Goal: Transaction & Acquisition: Book appointment/travel/reservation

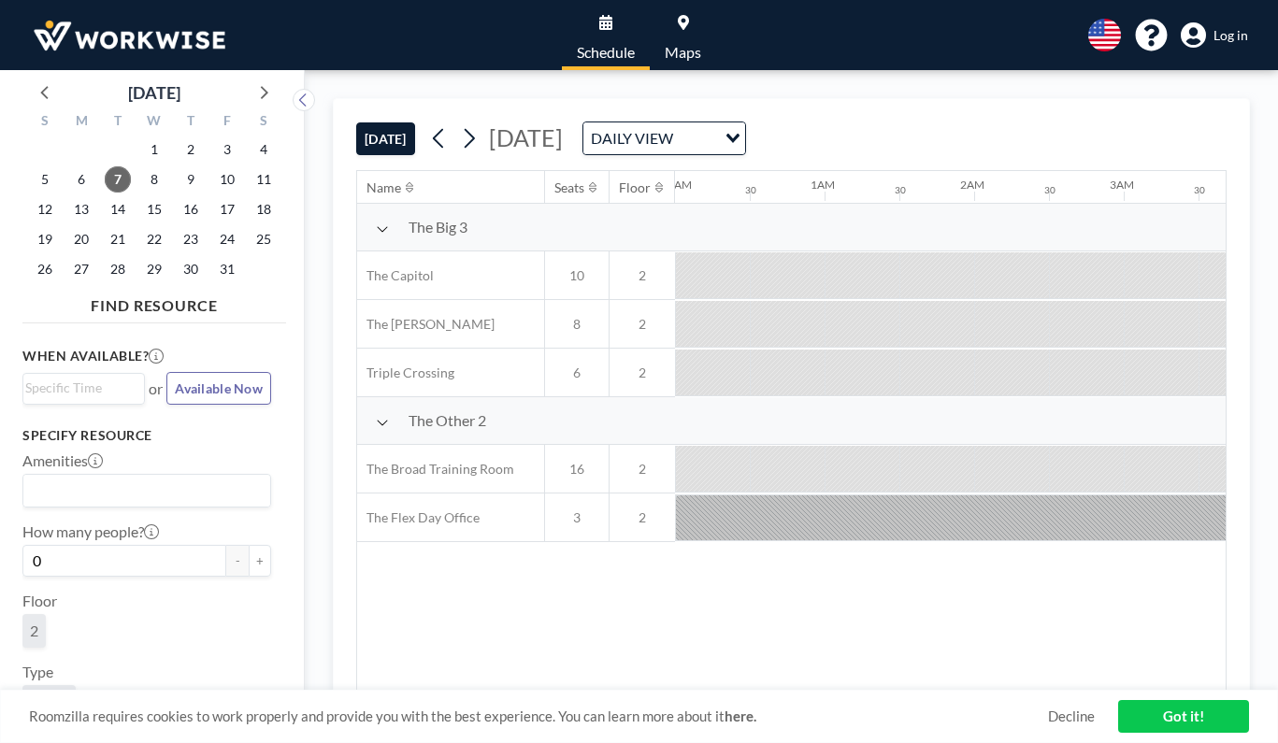
scroll to position [0, 2318]
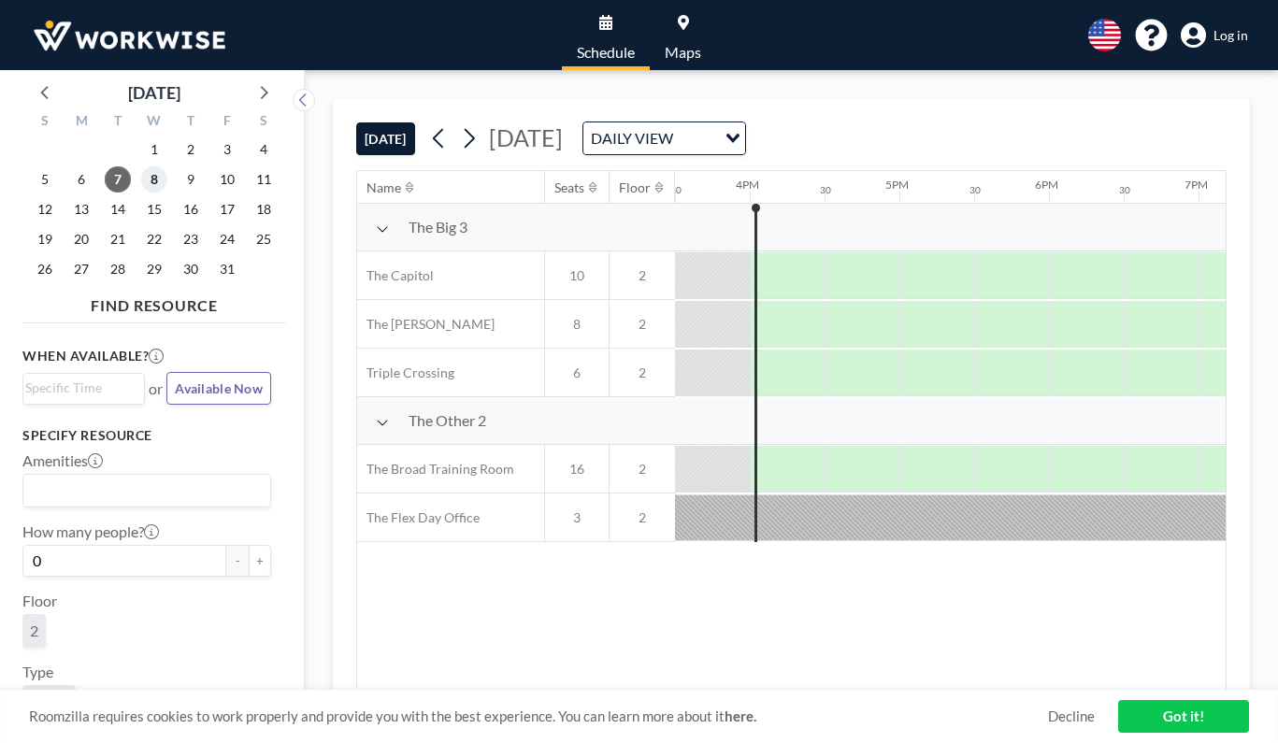
click at [152, 177] on span "8" at bounding box center [154, 179] width 26 height 26
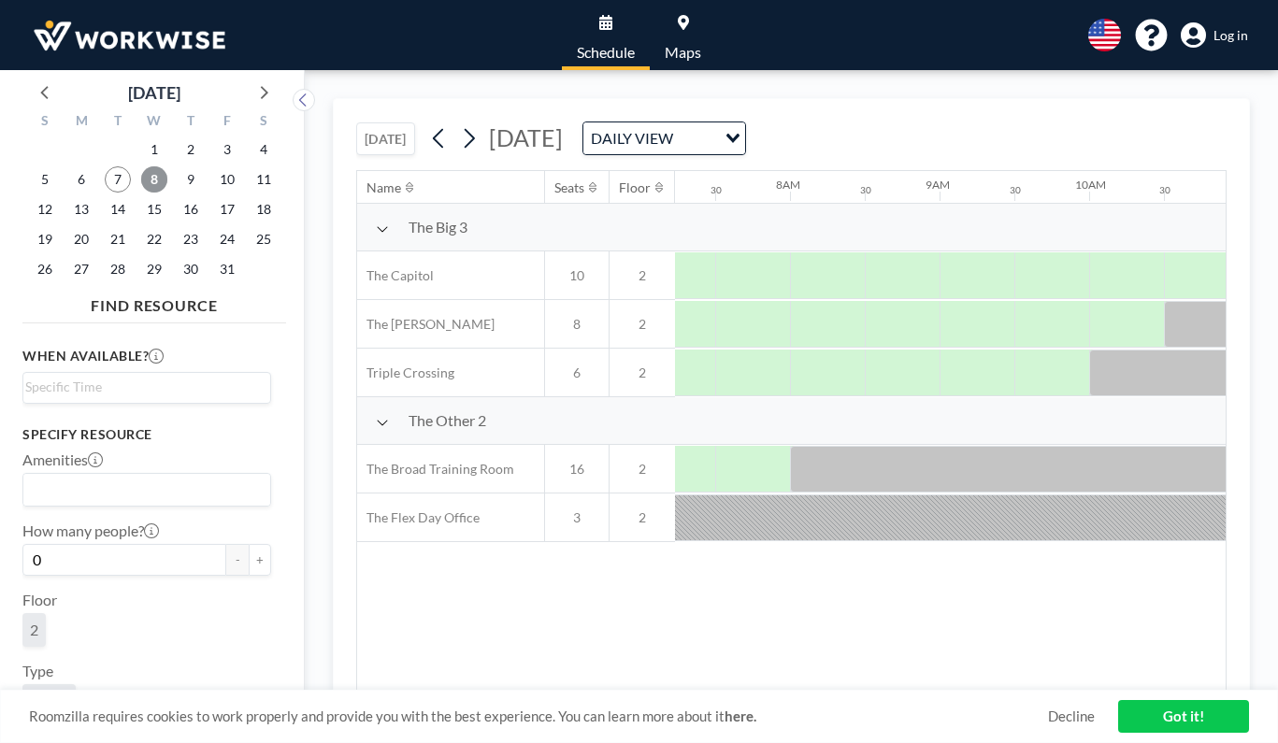
scroll to position [0, 1122]
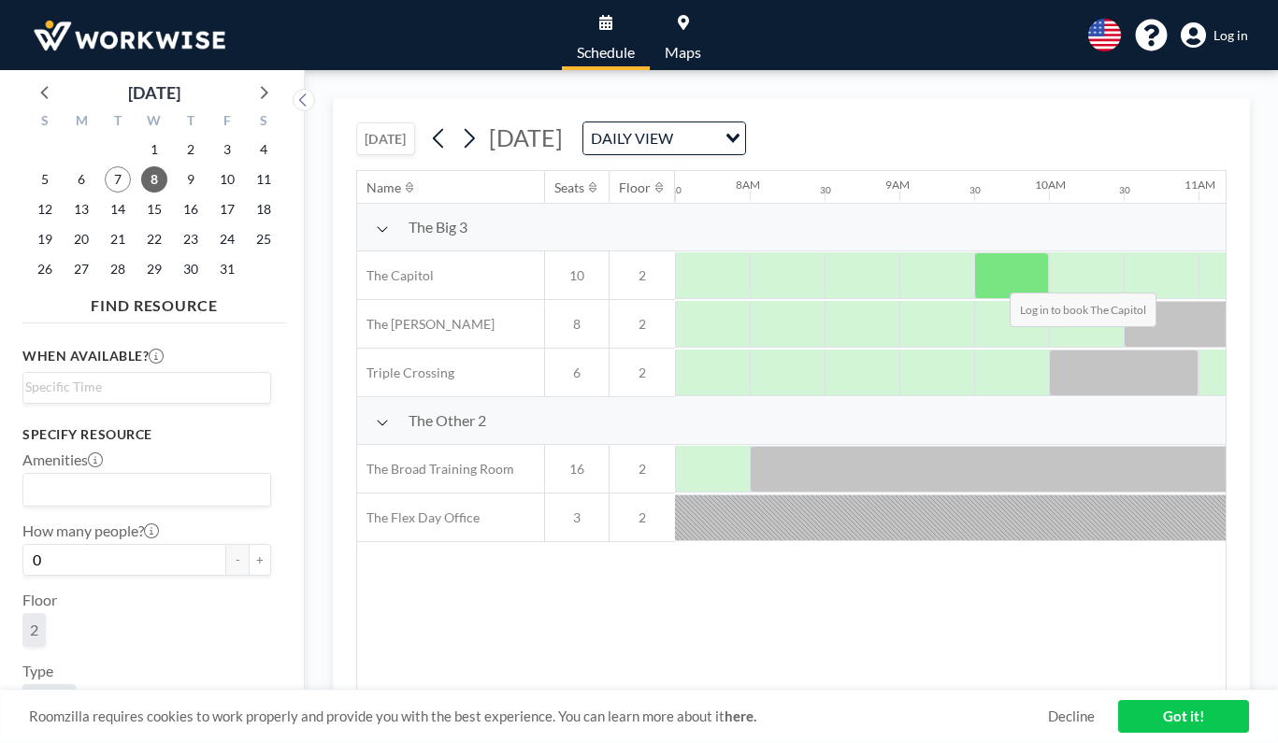
click at [994, 279] on div at bounding box center [1011, 275] width 75 height 47
click at [1234, 36] on span "Log in" at bounding box center [1230, 35] width 35 height 17
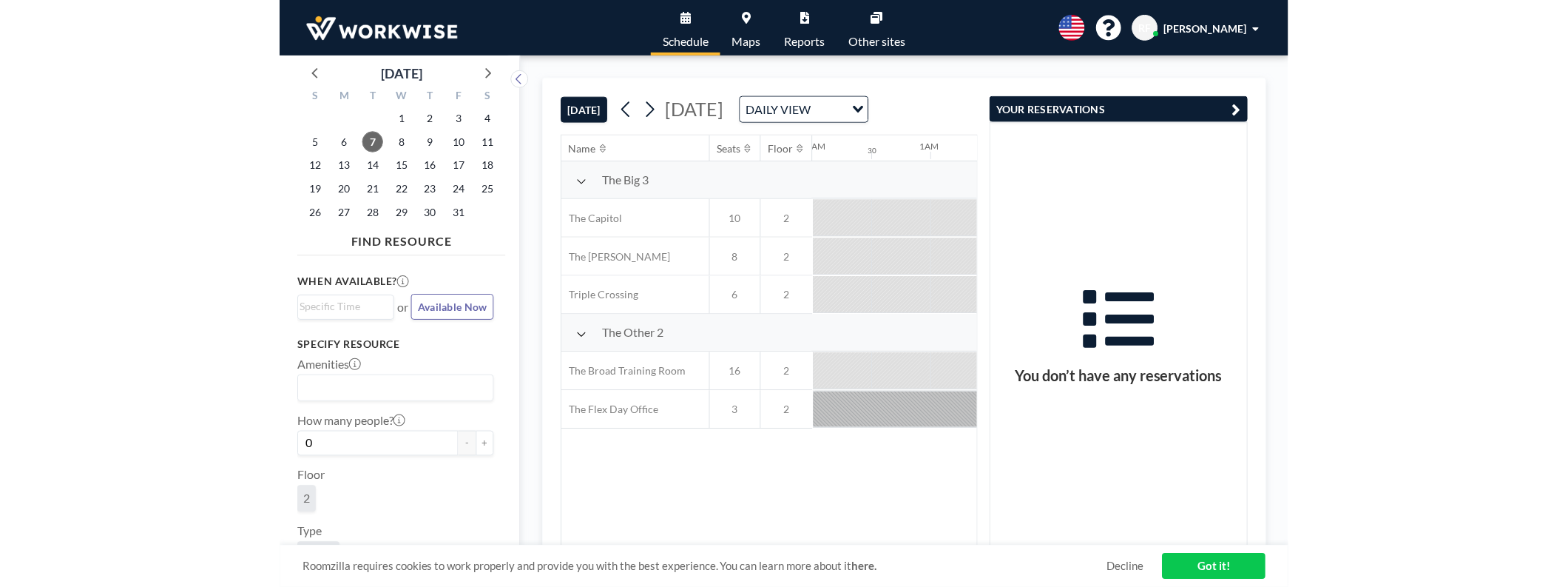
scroll to position [0, 1835]
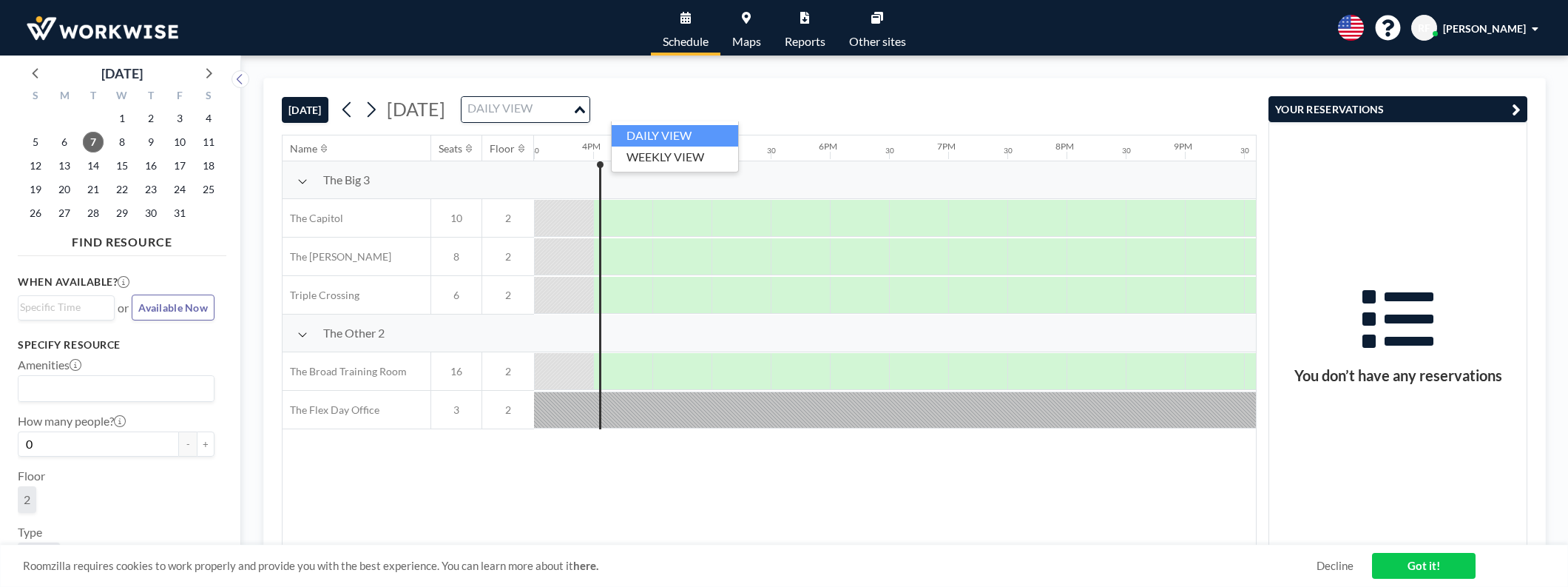
click at [585, 110] on icon "Search for option" at bounding box center [579, 109] width 10 height 7
click at [807, 98] on div "TODAY Tuesday, October 7, 2025 DAILY VIEW Loading..." at bounding box center [769, 106] width 975 height 56
click at [371, 114] on icon at bounding box center [371, 109] width 14 height 22
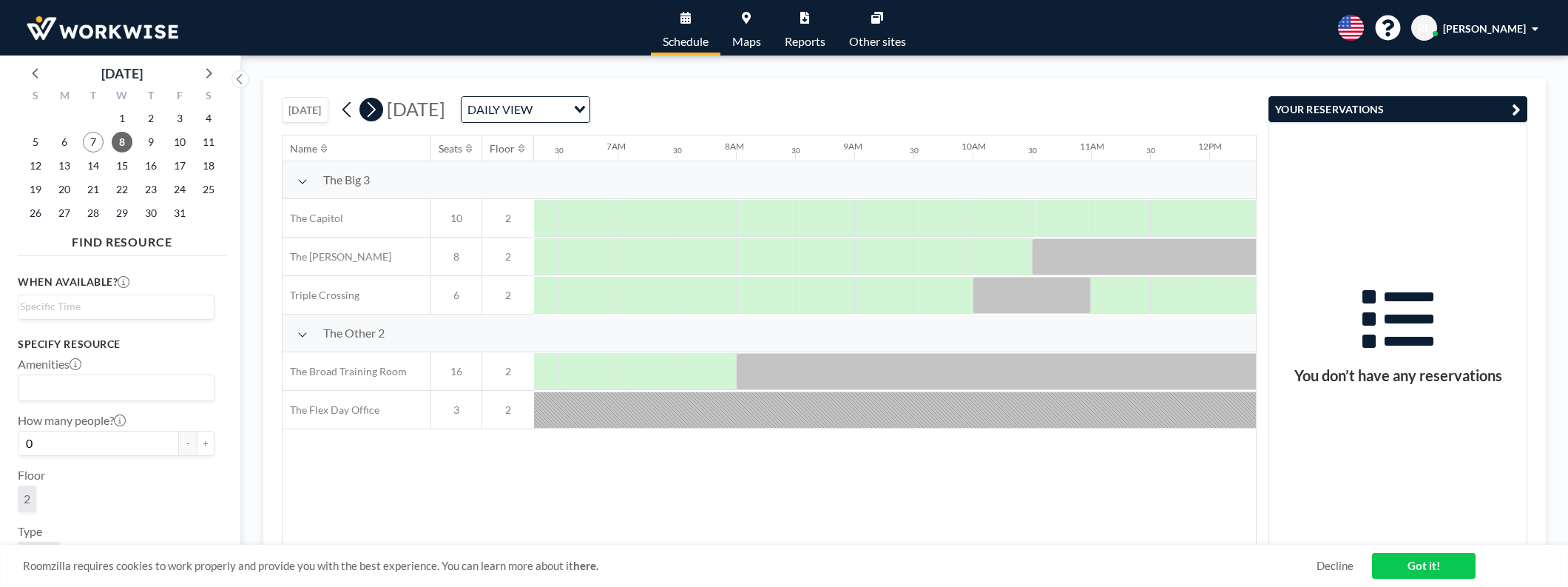
scroll to position [0, 888]
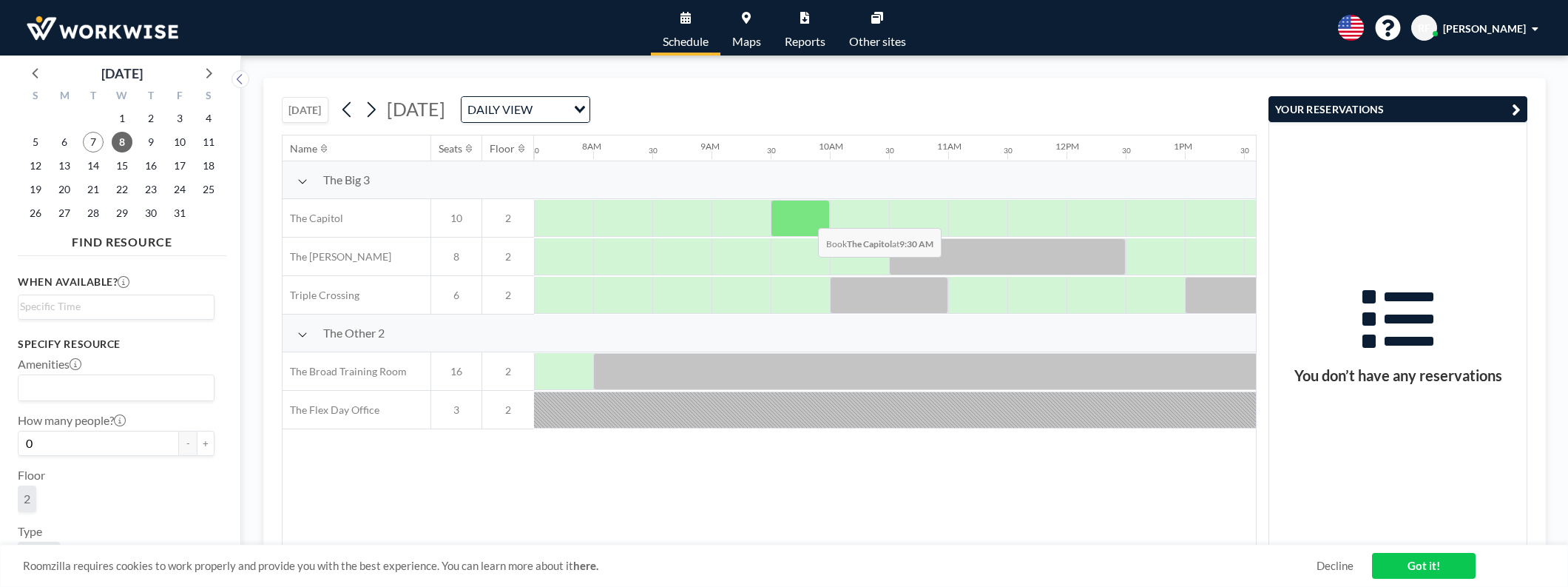
click at [807, 217] on div at bounding box center [800, 218] width 59 height 37
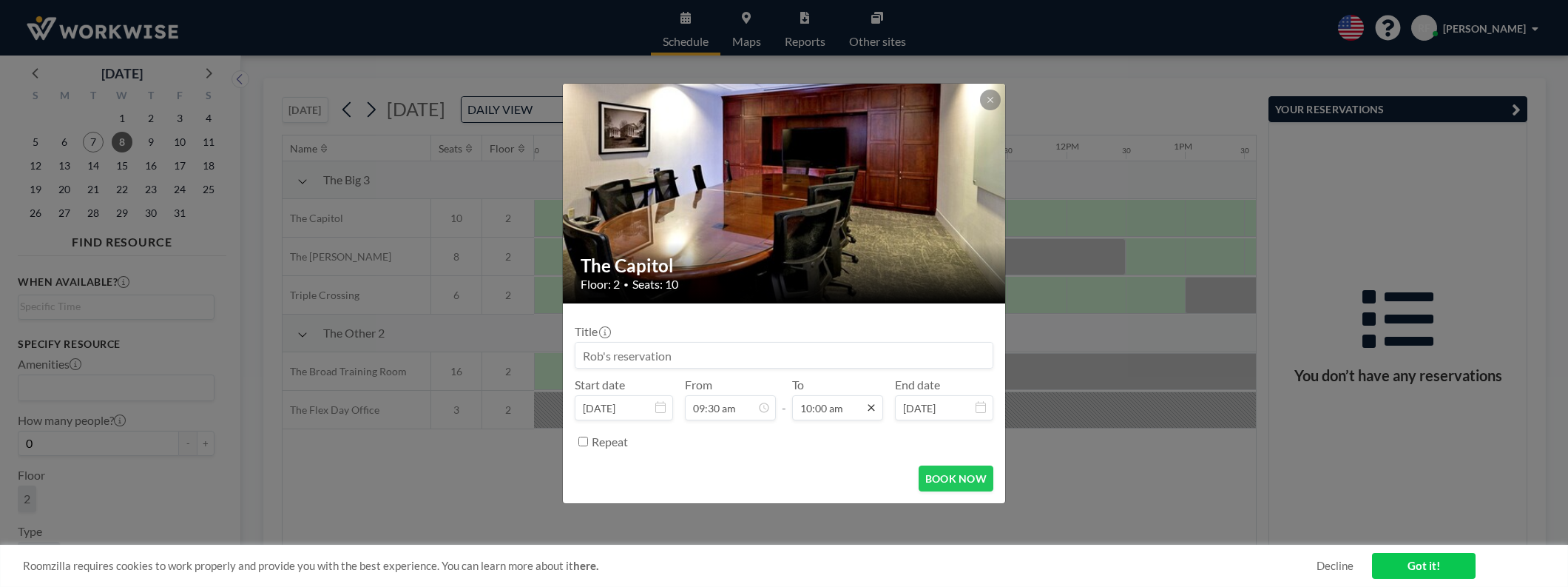
scroll to position [527, 0]
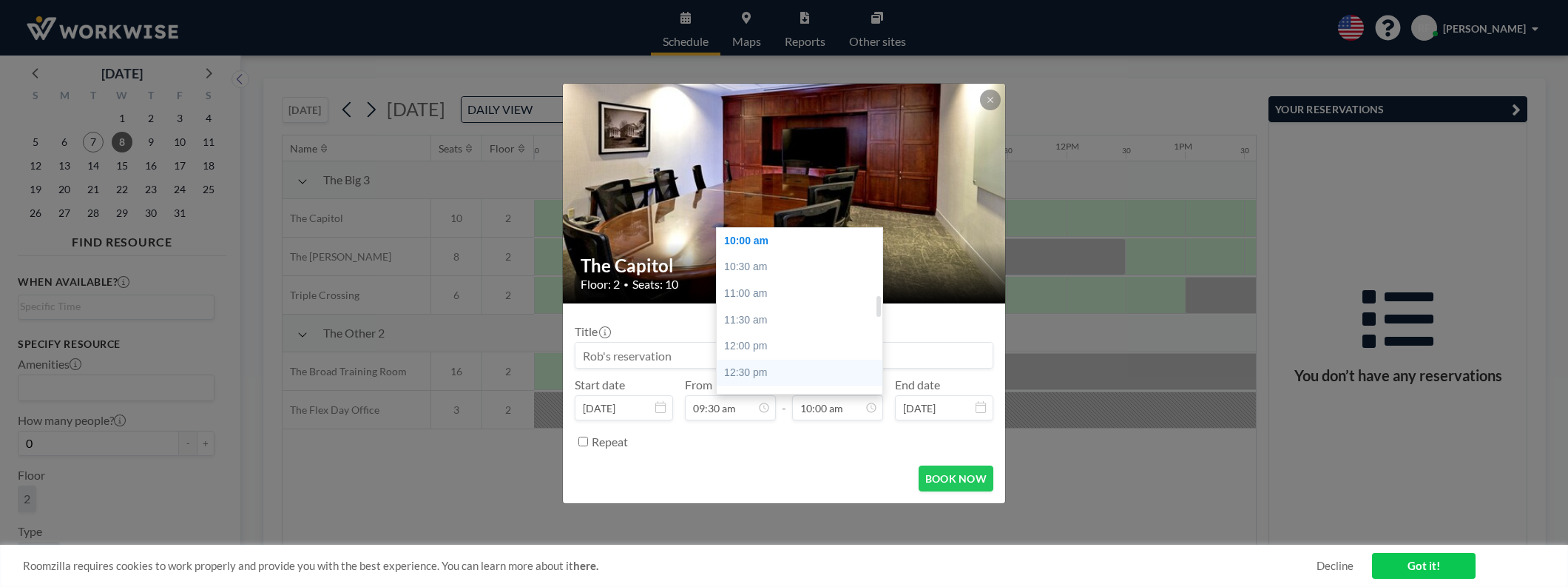
click at [765, 368] on div "12:30 pm" at bounding box center [804, 373] width 174 height 27
click at [765, 273] on div "01:00 pm" at bounding box center [804, 268] width 174 height 27
type input "01:00 pm"
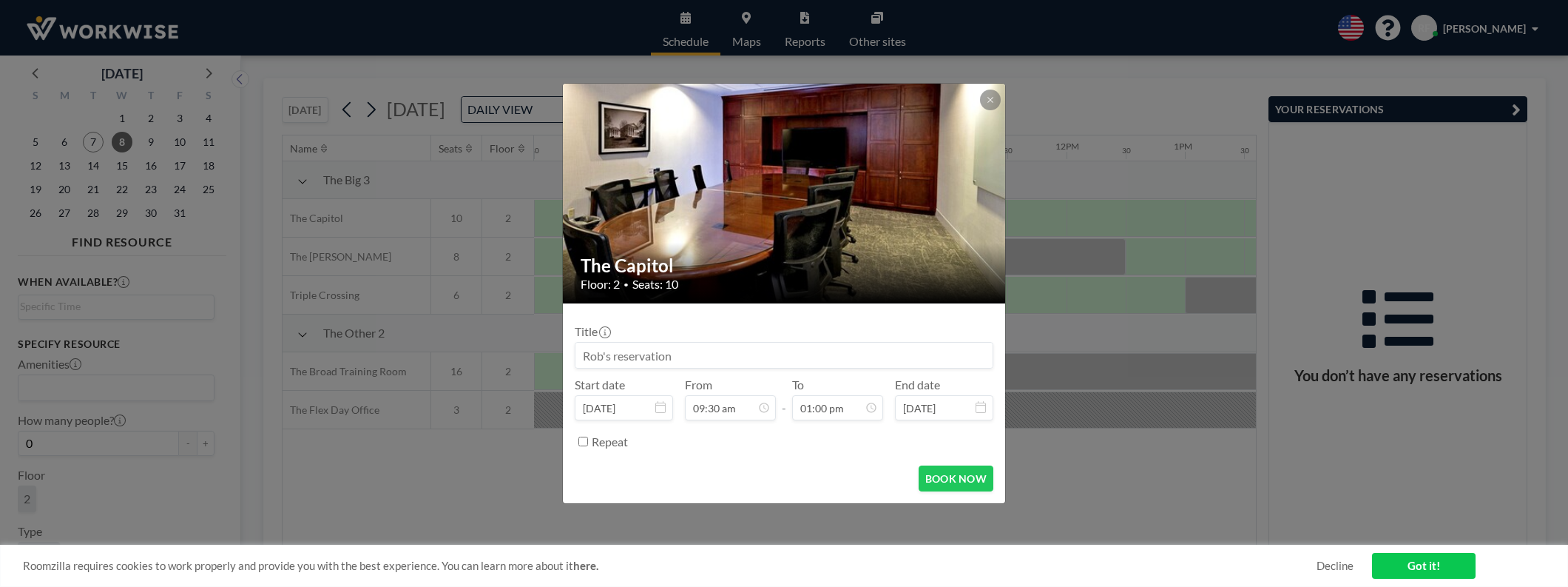
scroll to position [501, 0]
drag, startPoint x: 693, startPoint y: 355, endPoint x: 537, endPoint y: 344, distance: 156.4
click at [537, 344] on div "The Capitol Floor: 2 • Seats: 10 Title Start date Oct 8, 2025 From 09:30 am - T…" at bounding box center [784, 293] width 1568 height 587
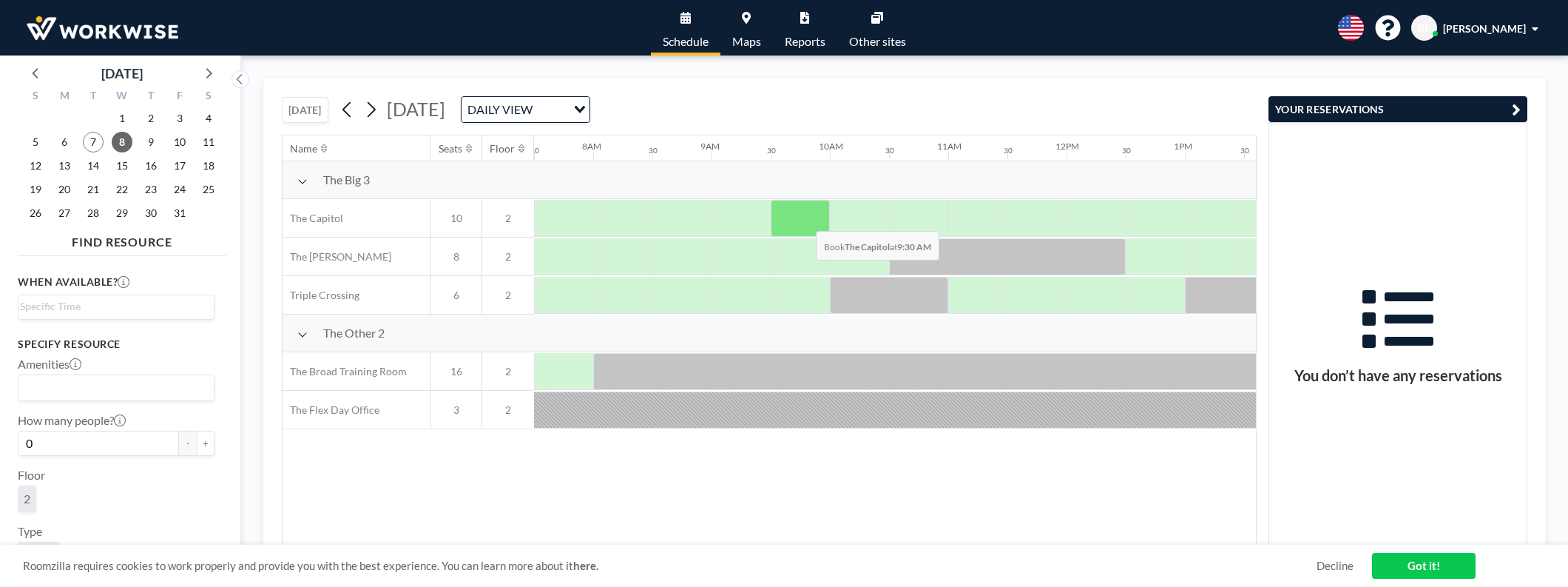
click at [804, 220] on div at bounding box center [800, 218] width 59 height 37
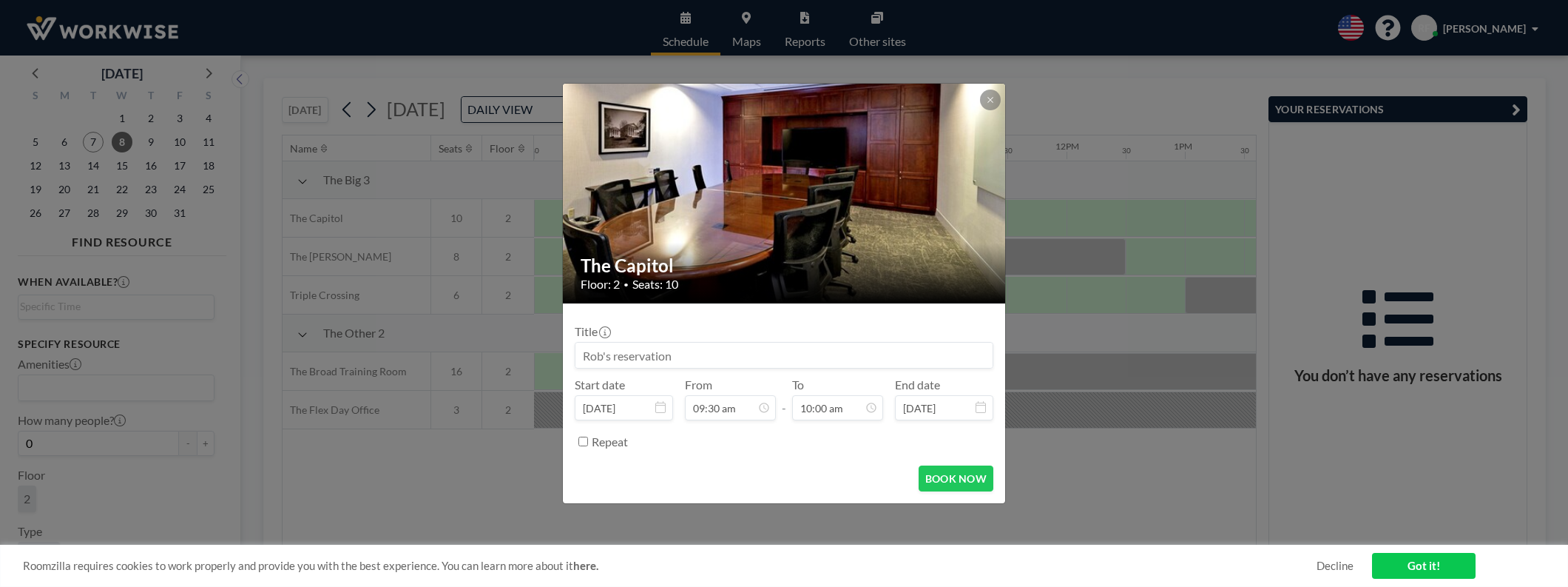
click at [724, 353] on input at bounding box center [784, 356] width 417 height 25
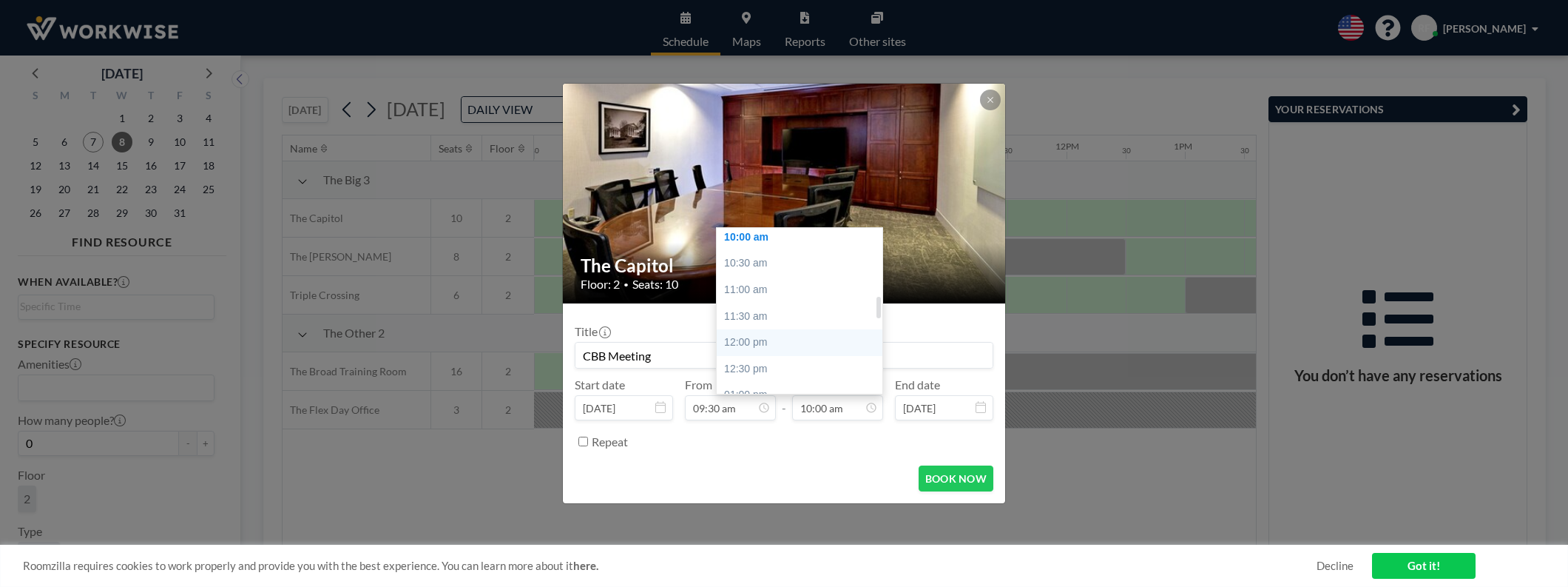
scroll to position [593, 0]
type input "CBB Meeting"
click at [796, 336] on div "01:00 pm" at bounding box center [804, 334] width 174 height 27
type input "01:00 pm"
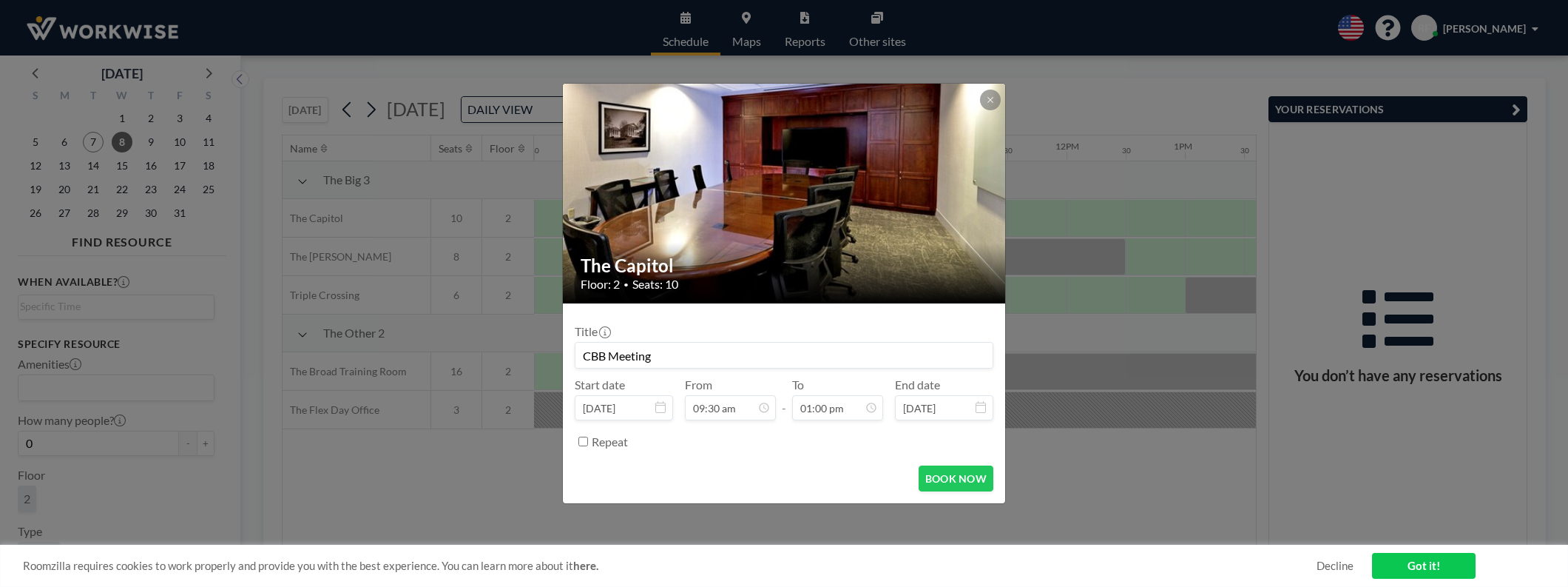
scroll to position [685, 0]
click at [962, 478] on button "BOOK NOW" at bounding box center [956, 478] width 74 height 26
